Goal: Information Seeking & Learning: Learn about a topic

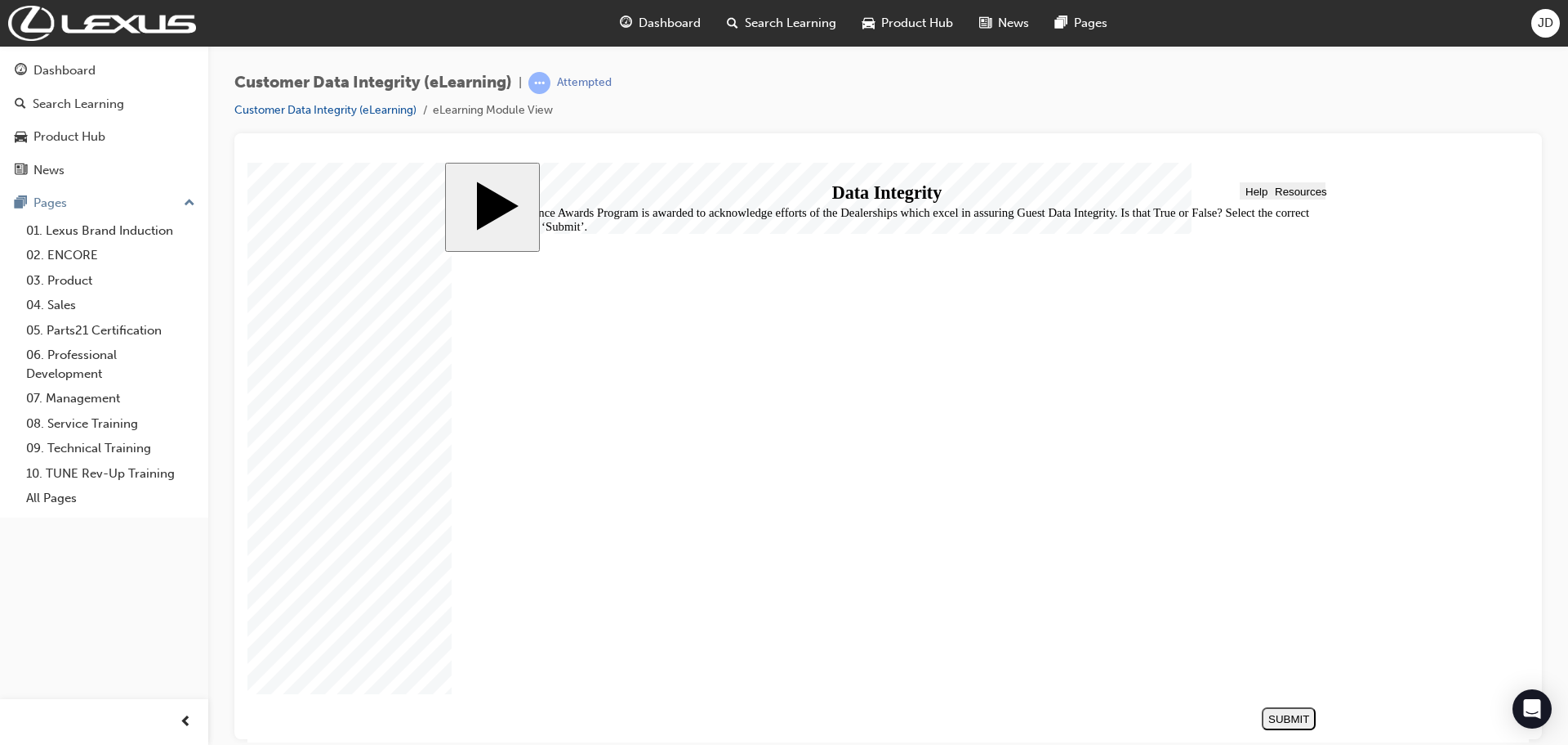
radio input "true"
click at [1290, 713] on div "SUBMIT" at bounding box center [1289, 717] width 41 height 12
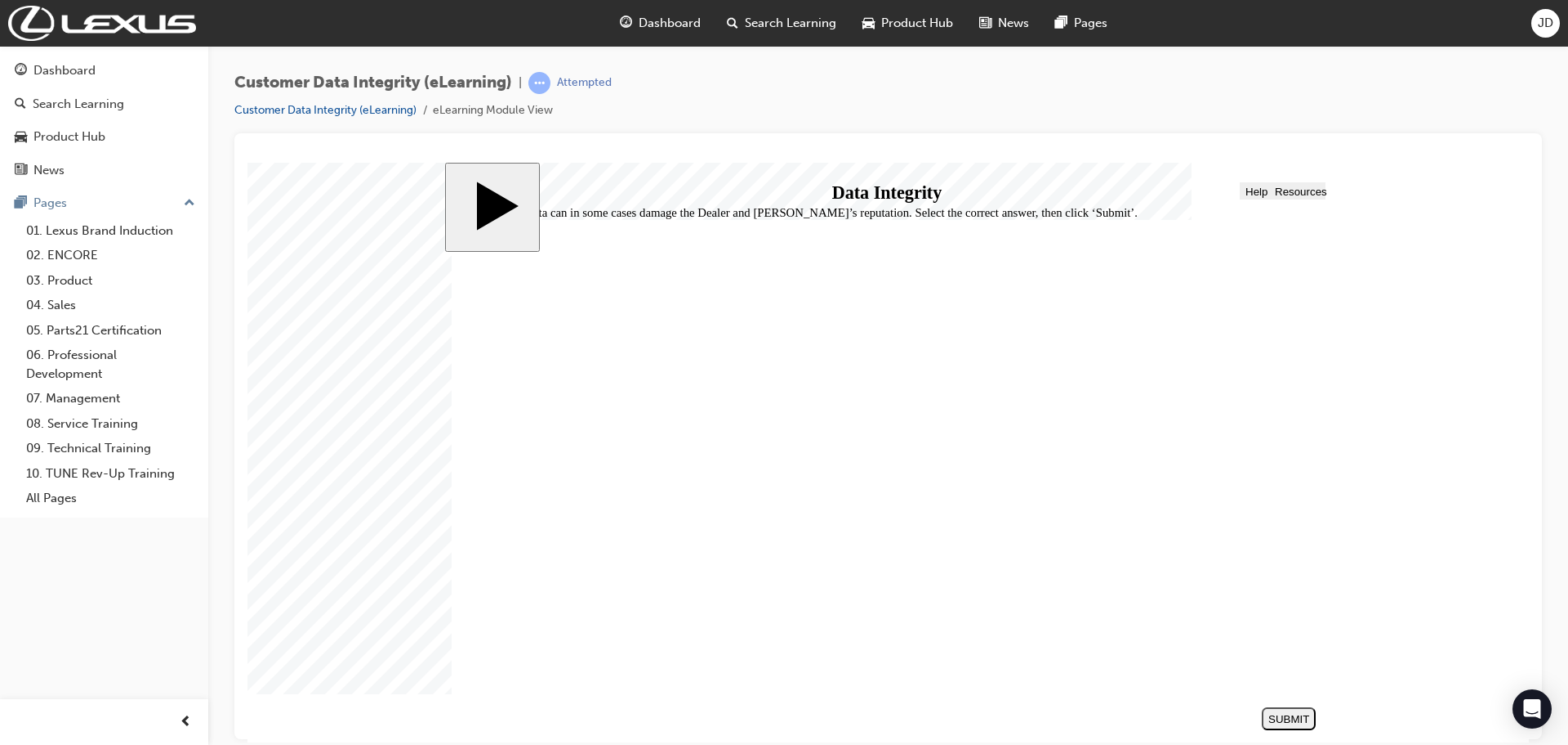
radio input "true"
click at [1297, 719] on div "SUBMIT" at bounding box center [1289, 717] width 41 height 12
radio input "true"
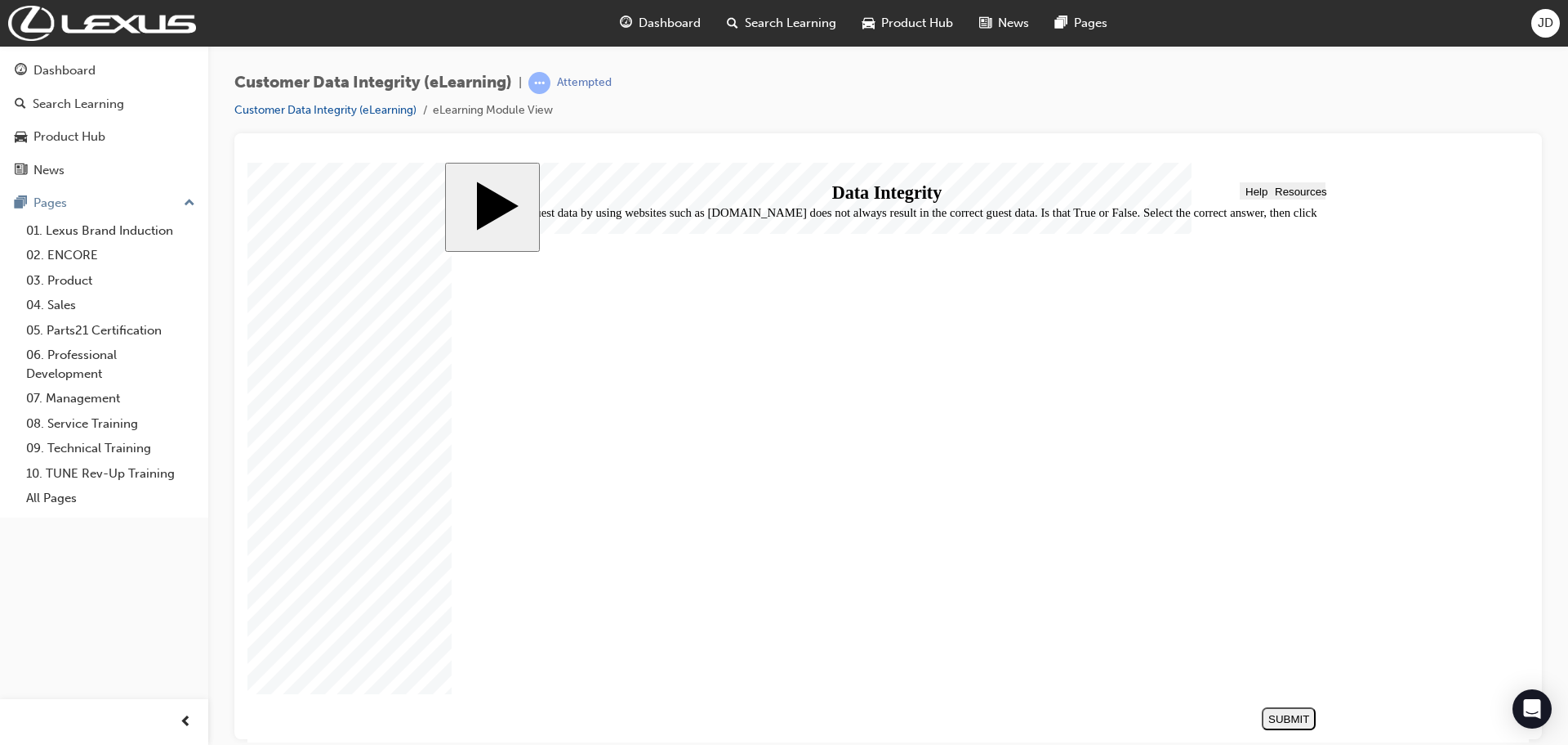
click at [1297, 726] on button "SUBMIT" at bounding box center [1289, 717] width 54 height 23
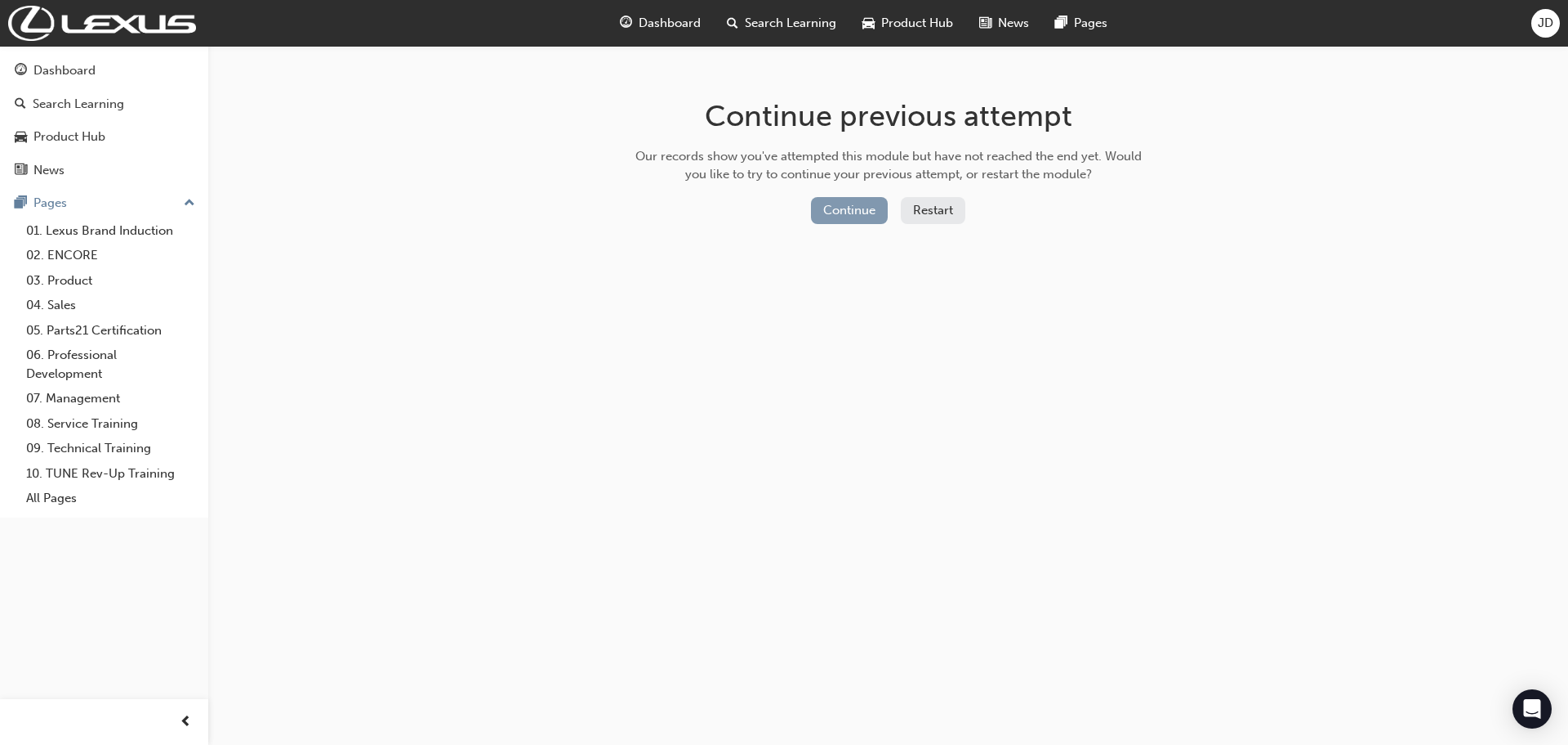
click at [847, 200] on button "Continue" at bounding box center [849, 210] width 77 height 27
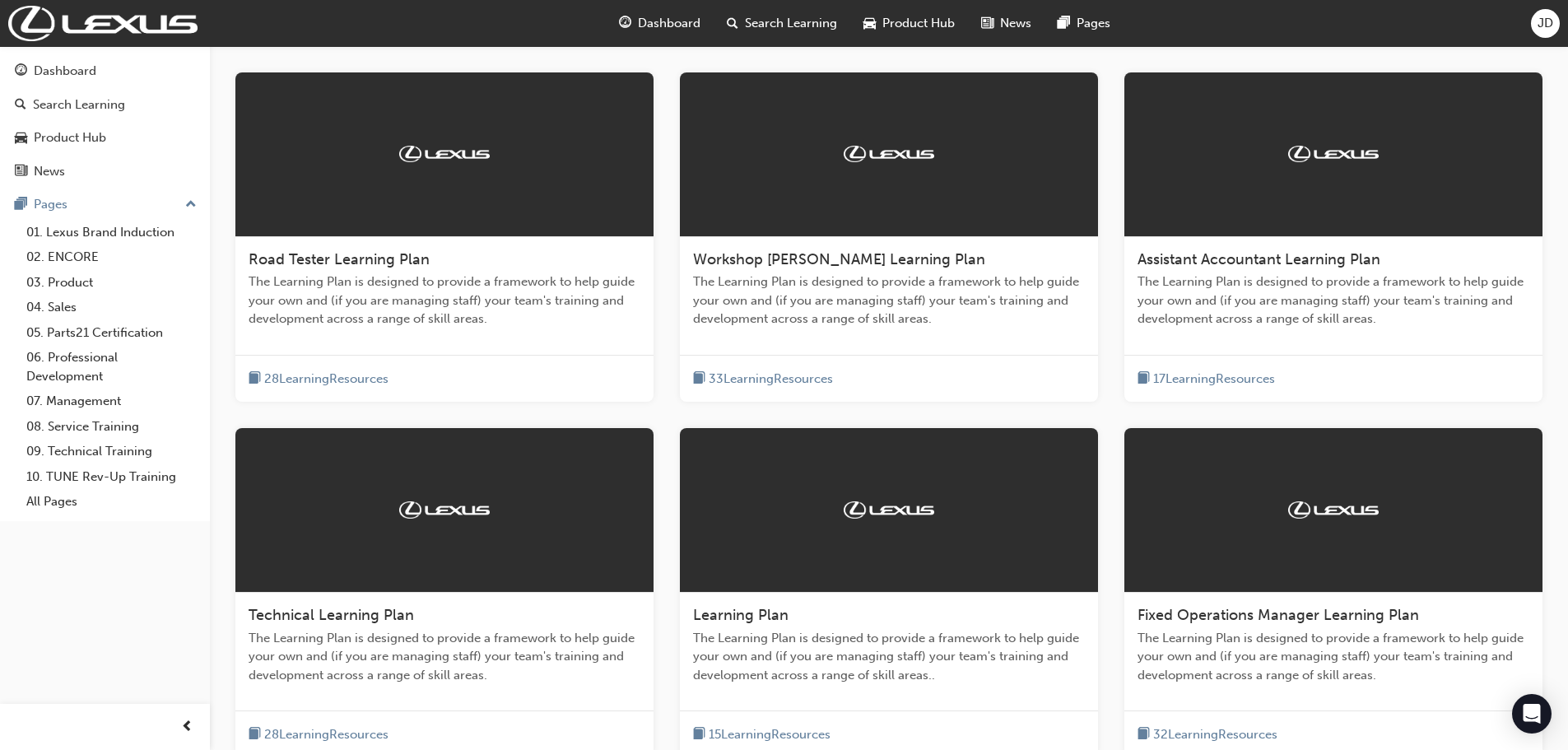
scroll to position [411, 0]
